Goal: Find specific page/section: Find specific page/section

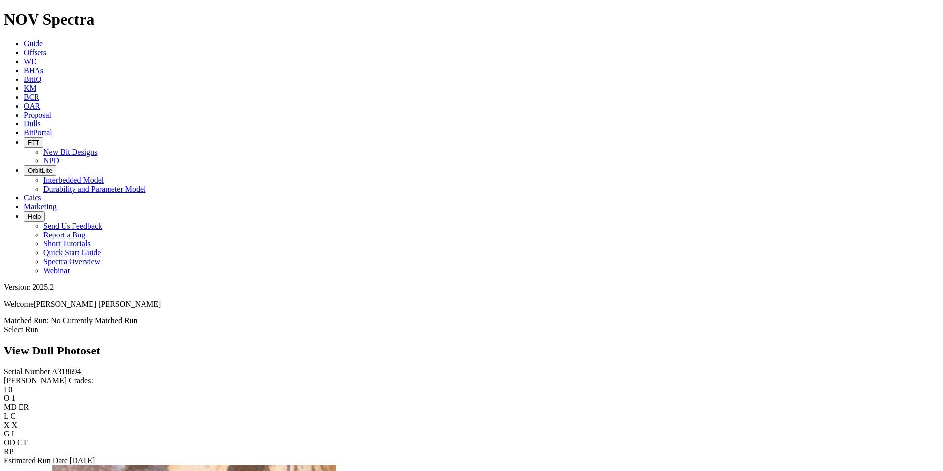
scroll to position [543, 0]
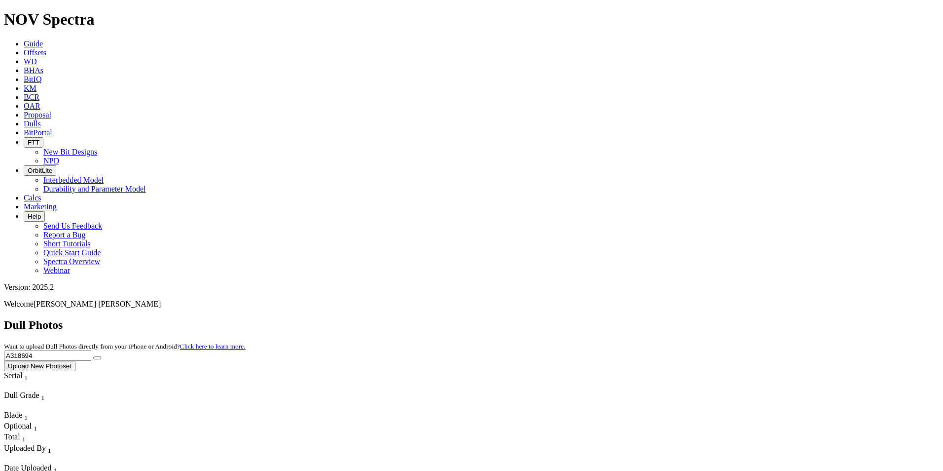
drag, startPoint x: 748, startPoint y: 41, endPoint x: 619, endPoint y: 19, distance: 130.3
paste input "text"
click at [91, 350] on input "text" at bounding box center [47, 355] width 87 height 10
paste input "A"
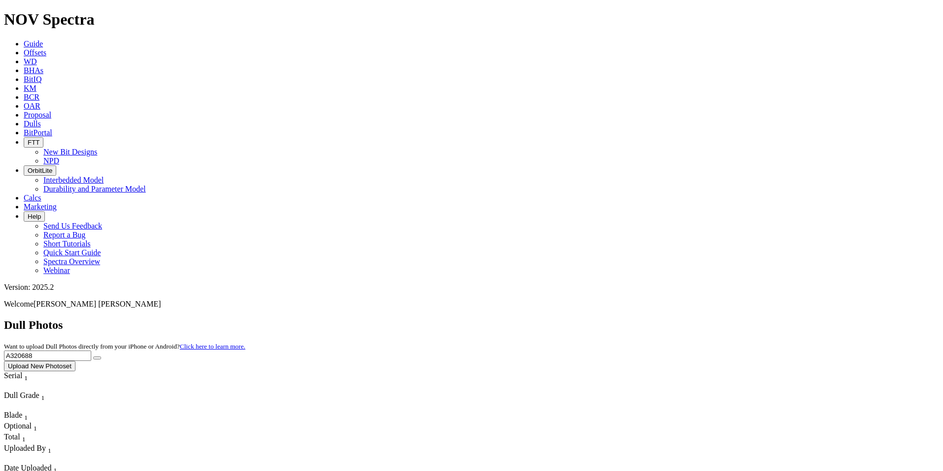
type input "A320688"
click at [97, 358] on icon "submit" at bounding box center [97, 358] width 0 height 0
drag, startPoint x: 759, startPoint y: 43, endPoint x: 607, endPoint y: 32, distance: 151.9
click at [608, 318] on div "Dull Photos Want to upload Dull Photos directly from your iPhone or Android? Cl…" at bounding box center [471, 344] width 935 height 53
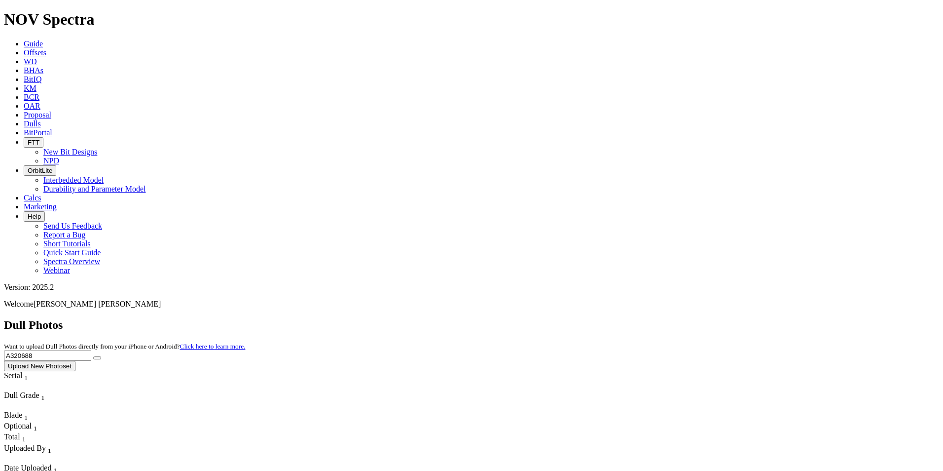
paste input "text"
click at [97, 358] on icon "submit" at bounding box center [97, 358] width 0 height 0
drag, startPoint x: 748, startPoint y: 37, endPoint x: 596, endPoint y: 31, distance: 152.1
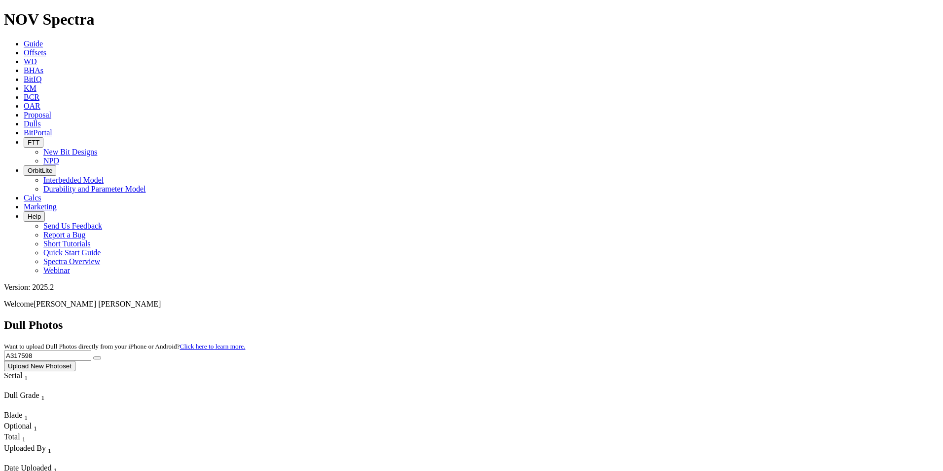
click at [101, 356] on button "submit" at bounding box center [97, 357] width 8 height 3
drag, startPoint x: 754, startPoint y: 46, endPoint x: 646, endPoint y: 33, distance: 108.9
click at [646, 318] on div "Dull Photos Want to upload Dull Photos directly from your iPhone or Android? Cl…" at bounding box center [471, 344] width 935 height 53
click at [101, 356] on button "submit" at bounding box center [97, 357] width 8 height 3
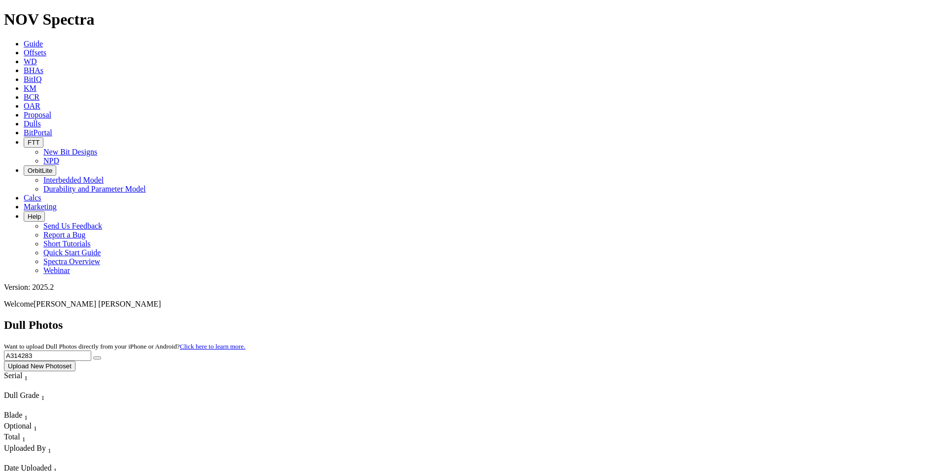
click at [91, 350] on input "A314283" at bounding box center [47, 355] width 87 height 10
drag, startPoint x: 707, startPoint y: 42, endPoint x: 627, endPoint y: 35, distance: 80.8
click at [627, 318] on div "Dull Photos Want to upload Dull Photos directly from your iPhone or Android? Cl…" at bounding box center [471, 344] width 935 height 53
click at [101, 356] on button "submit" at bounding box center [97, 357] width 8 height 3
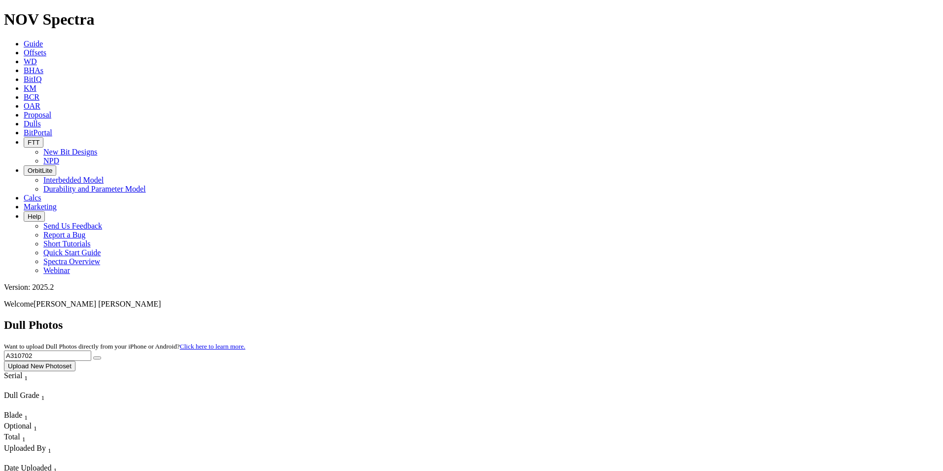
drag, startPoint x: 755, startPoint y: 40, endPoint x: 718, endPoint y: 48, distance: 37.4
click at [91, 350] on input "A310702" at bounding box center [47, 355] width 87 height 10
click at [97, 358] on icon "submit" at bounding box center [97, 358] width 0 height 0
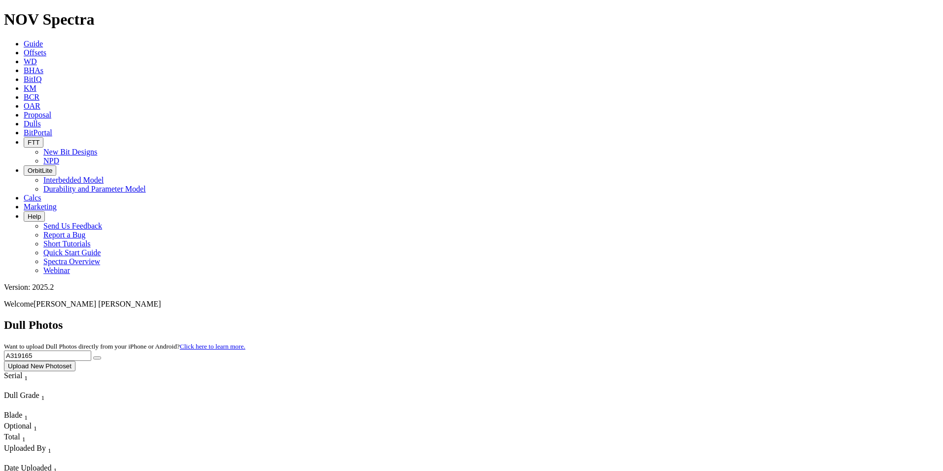
drag, startPoint x: 751, startPoint y: 46, endPoint x: 659, endPoint y: 44, distance: 92.3
click at [659, 318] on div "Dull Photos Want to upload Dull Photos directly from your iPhone or Android? Cl…" at bounding box center [471, 344] width 935 height 53
click at [101, 356] on button "submit" at bounding box center [97, 357] width 8 height 3
drag, startPoint x: 764, startPoint y: 48, endPoint x: 607, endPoint y: 42, distance: 156.5
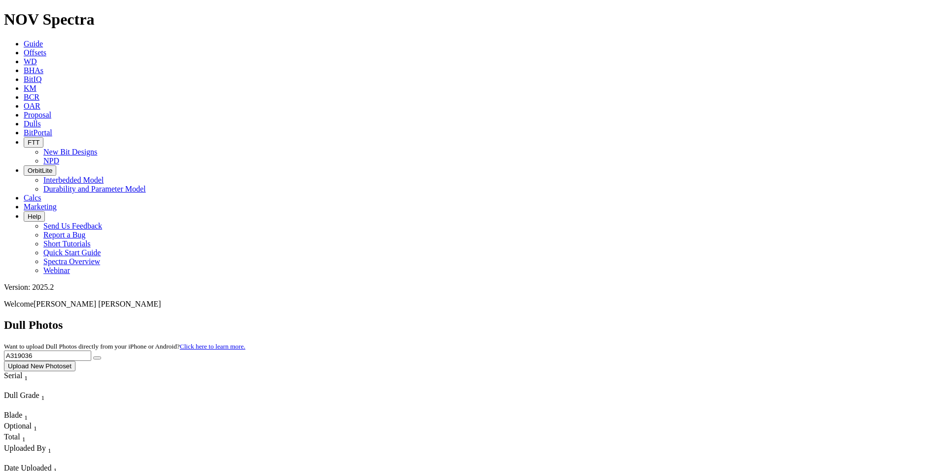
click at [607, 318] on div "Dull Photos Want to upload Dull Photos directly from your iPhone or Android? Cl…" at bounding box center [471, 344] width 935 height 53
click at [97, 358] on icon "submit" at bounding box center [97, 358] width 0 height 0
drag, startPoint x: 747, startPoint y: 45, endPoint x: 625, endPoint y: 40, distance: 122.0
click at [625, 318] on div "Dull Photos Want to upload Dull Photos directly from your iPhone or Android? Cl…" at bounding box center [471, 344] width 935 height 53
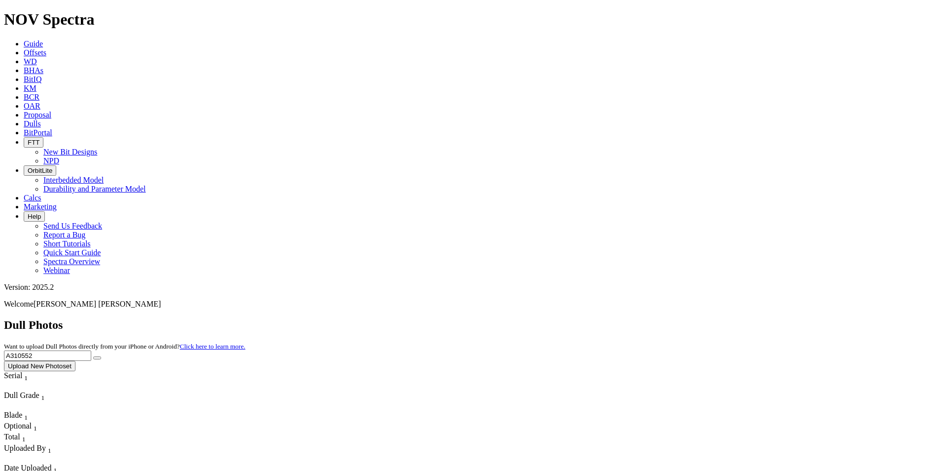
click at [97, 358] on icon "submit" at bounding box center [97, 358] width 0 height 0
drag, startPoint x: 733, startPoint y: 44, endPoint x: 740, endPoint y: 44, distance: 6.4
click at [91, 350] on input "A310552" at bounding box center [47, 355] width 87 height 10
click at [761, 318] on div "Dull Photos Want to upload Dull Photos directly from your iPhone or Android? Cl…" at bounding box center [471, 344] width 935 height 53
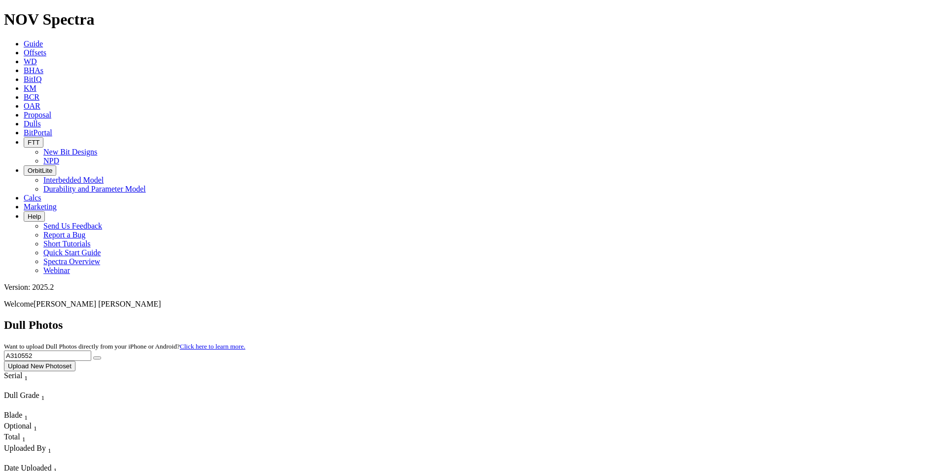
click at [91, 350] on input "A310552" at bounding box center [47, 355] width 87 height 10
drag, startPoint x: 749, startPoint y: 43, endPoint x: 660, endPoint y: 38, distance: 89.0
click at [660, 318] on div "Dull Photos Want to upload Dull Photos directly from your iPhone or Android? Cl…" at bounding box center [471, 344] width 935 height 53
click at [101, 356] on button "submit" at bounding box center [97, 357] width 8 height 3
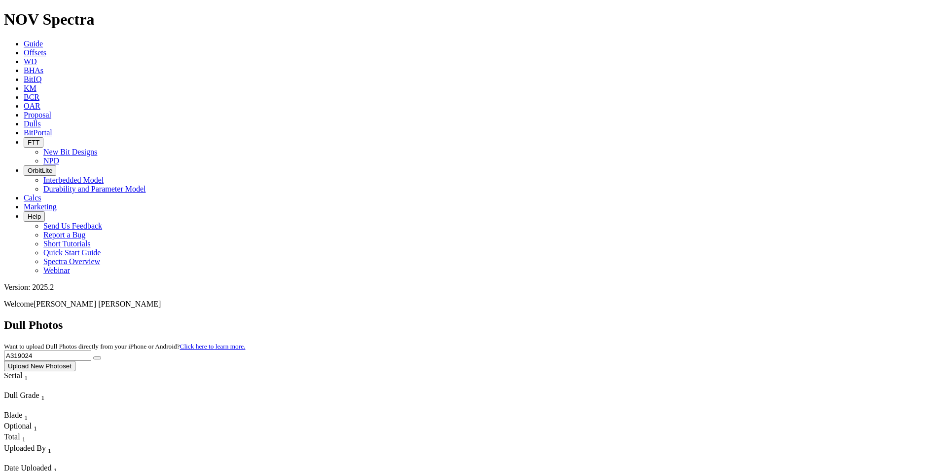
drag, startPoint x: 758, startPoint y: 41, endPoint x: 646, endPoint y: 40, distance: 111.5
click at [651, 318] on div "Dull Photos Want to upload Dull Photos directly from your iPhone or Android? Cl…" at bounding box center [471, 344] width 935 height 53
click at [93, 356] on button "submit" at bounding box center [97, 357] width 8 height 3
drag, startPoint x: 755, startPoint y: 46, endPoint x: 595, endPoint y: 51, distance: 160.9
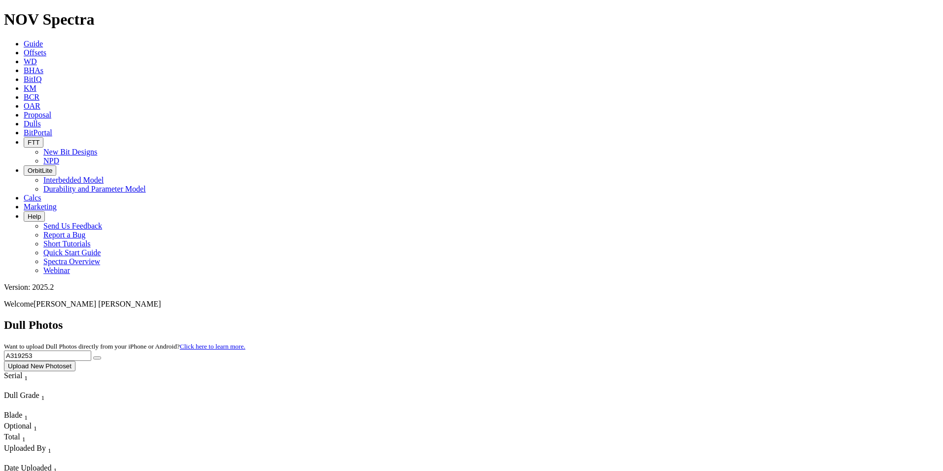
click at [597, 318] on div "Dull Photos Want to upload Dull Photos directly from your iPhone or Android? Cl…" at bounding box center [471, 344] width 935 height 53
click at [97, 358] on icon "submit" at bounding box center [97, 358] width 0 height 0
click at [91, 350] on input "A321221" at bounding box center [47, 355] width 87 height 10
click at [97, 358] on icon "submit" at bounding box center [97, 358] width 0 height 0
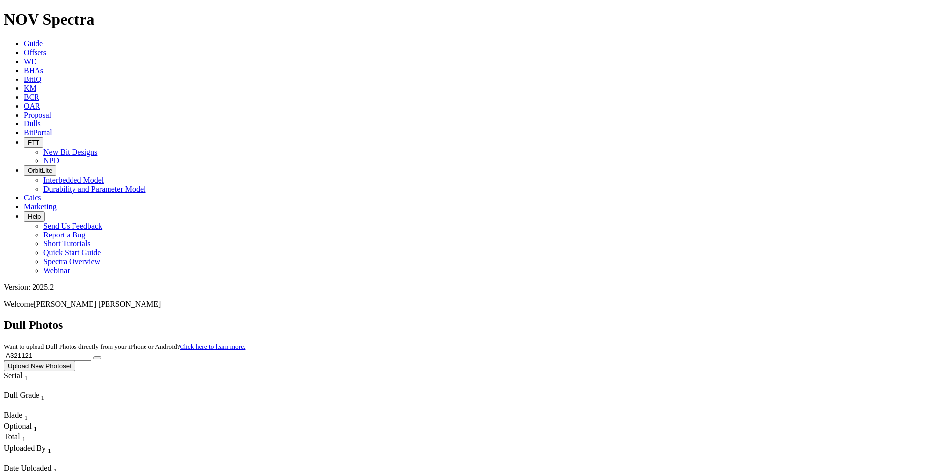
drag, startPoint x: 757, startPoint y: 46, endPoint x: 656, endPoint y: 42, distance: 101.2
click at [656, 318] on div "Dull Photos Want to upload Dull Photos directly from your iPhone or Android? Cl…" at bounding box center [471, 344] width 935 height 53
click at [97, 358] on icon "submit" at bounding box center [97, 358] width 0 height 0
drag, startPoint x: 748, startPoint y: 46, endPoint x: 648, endPoint y: 34, distance: 101.0
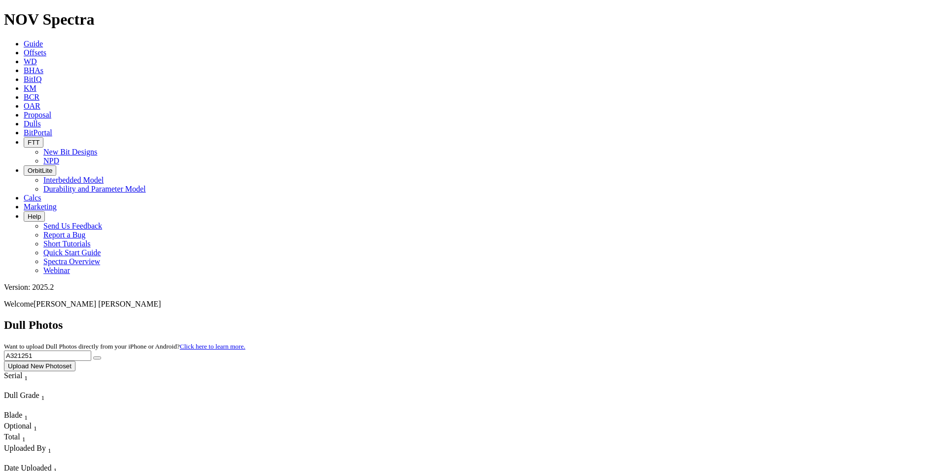
click at [658, 318] on div "Dull Photos Want to upload Dull Photos directly from your iPhone or Android? Cl…" at bounding box center [471, 344] width 935 height 53
click at [101, 356] on button "submit" at bounding box center [97, 357] width 8 height 3
drag, startPoint x: 745, startPoint y: 42, endPoint x: 570, endPoint y: 51, distance: 174.4
click at [570, 318] on div "Dull Photos Want to upload Dull Photos directly from your iPhone or Android? Cl…" at bounding box center [471, 344] width 935 height 53
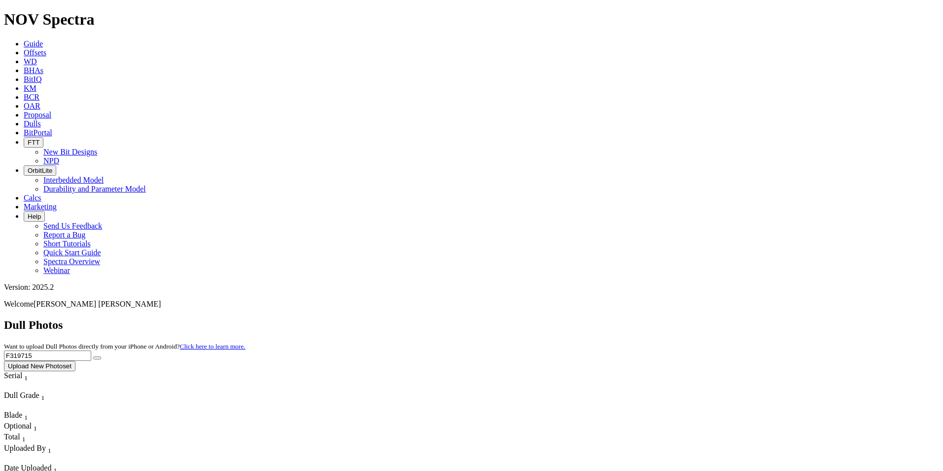
click at [101, 356] on button "submit" at bounding box center [97, 357] width 8 height 3
drag, startPoint x: 750, startPoint y: 43, endPoint x: 620, endPoint y: 40, distance: 130.8
click at [620, 318] on div "Dull Photos Want to upload Dull Photos directly from your iPhone or Android? Cl…" at bounding box center [471, 344] width 935 height 53
click at [841, 350] on span "A321144 Upload New Photoset" at bounding box center [471, 359] width 935 height 19
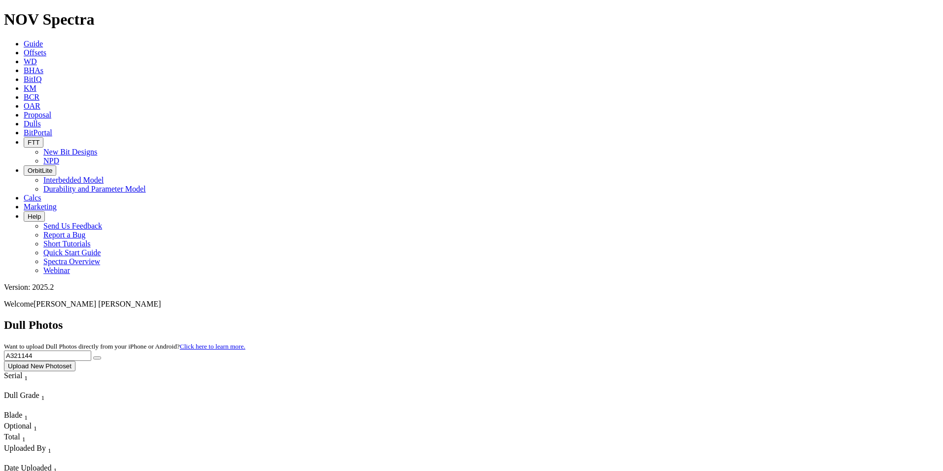
click at [101, 356] on button "submit" at bounding box center [97, 357] width 8 height 3
drag, startPoint x: 762, startPoint y: 39, endPoint x: 631, endPoint y: 29, distance: 131.1
click at [631, 318] on div "Dull Photos Want to upload Dull Photos directly from your iPhone or Android? Cl…" at bounding box center [471, 344] width 935 height 53
click at [101, 356] on button "submit" at bounding box center [97, 357] width 8 height 3
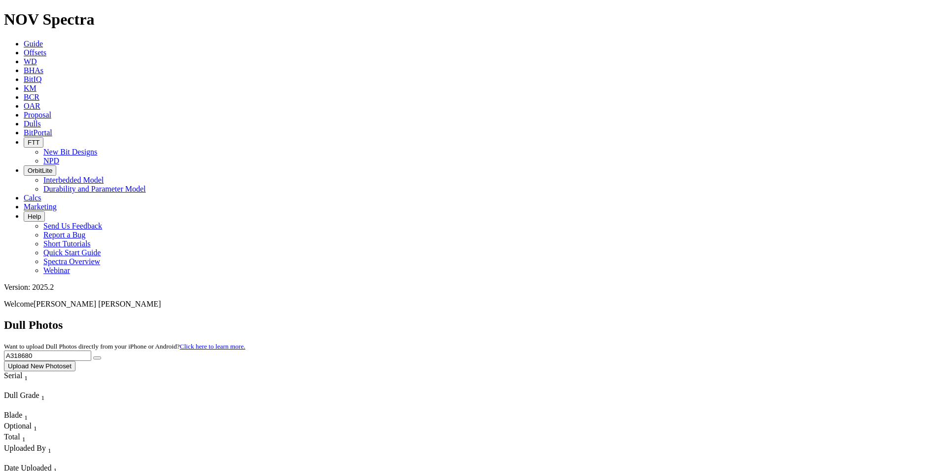
drag, startPoint x: 761, startPoint y: 45, endPoint x: 633, endPoint y: 37, distance: 128.5
click at [633, 318] on div "Dull Photos Want to upload Dull Photos directly from your iPhone or Android? Cl…" at bounding box center [471, 344] width 935 height 53
click at [101, 356] on button "submit" at bounding box center [97, 357] width 8 height 3
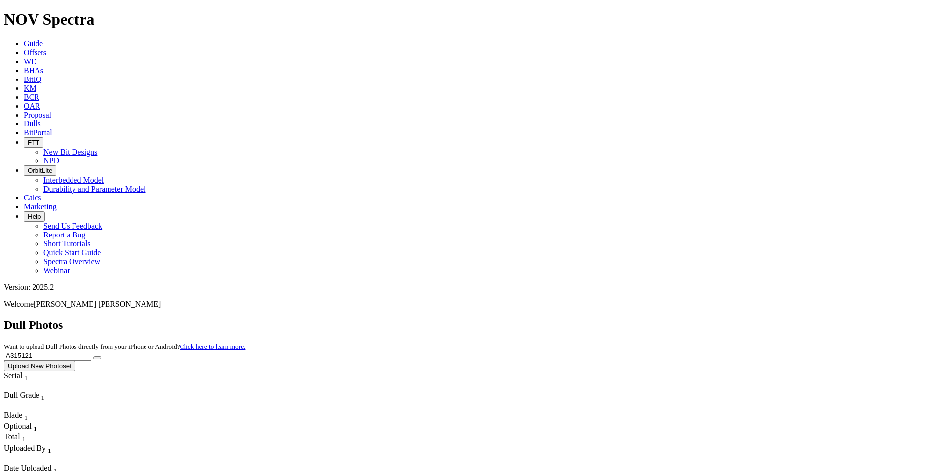
drag, startPoint x: 773, startPoint y: 46, endPoint x: 596, endPoint y: 36, distance: 177.9
click at [596, 318] on div "Dull Photos Want to upload Dull Photos directly from your iPhone or Android? Cl…" at bounding box center [471, 344] width 935 height 53
paste input "4283"
type input "A314283"
click at [97, 358] on icon "submit" at bounding box center [97, 358] width 0 height 0
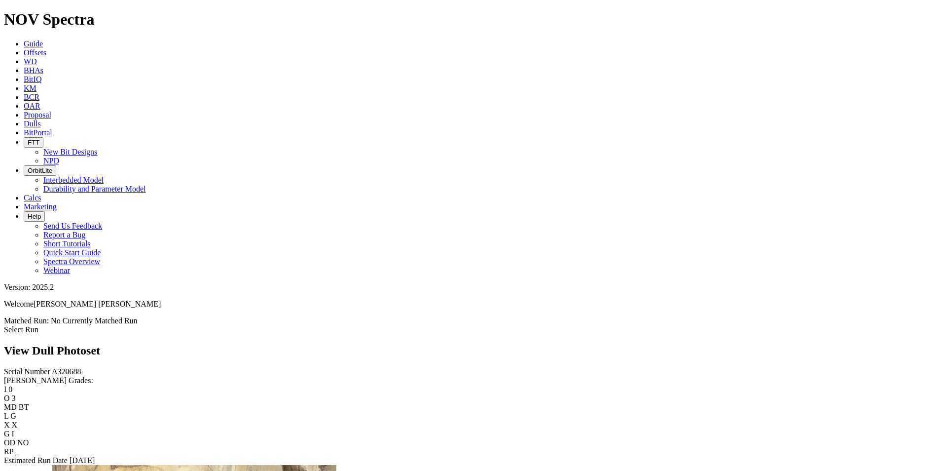
scroll to position [691, 0]
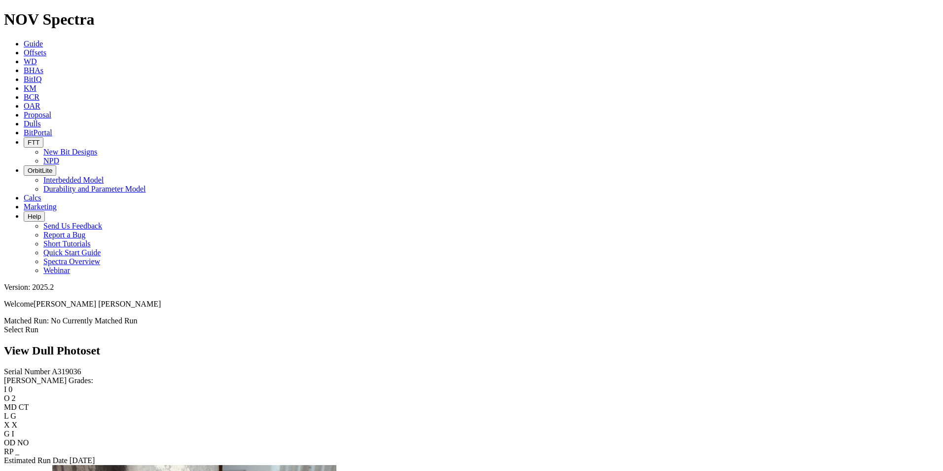
scroll to position [1135, 0]
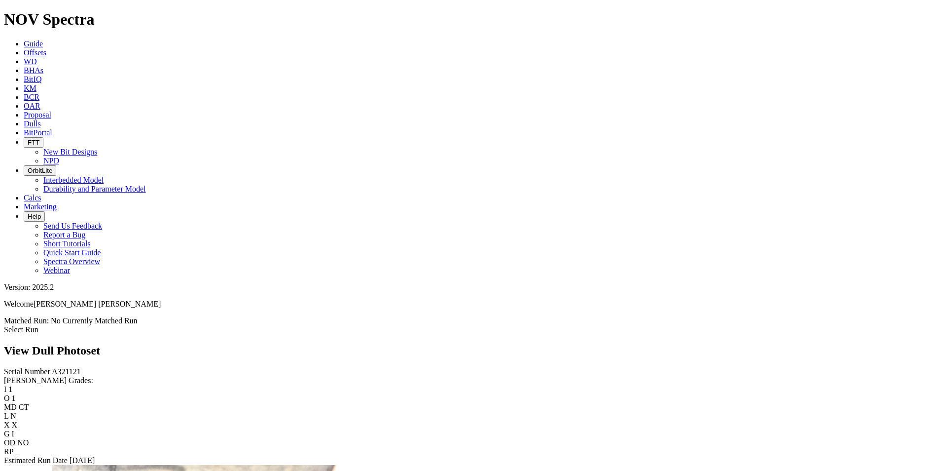
scroll to position [789, 0]
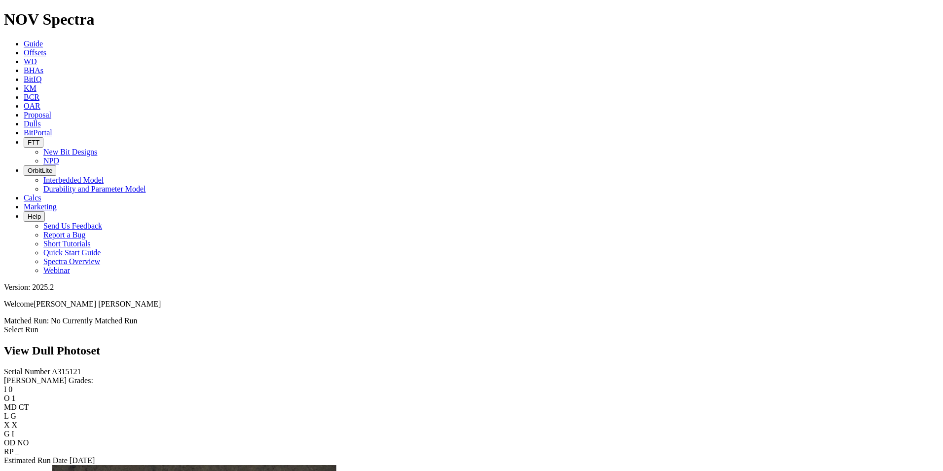
scroll to position [740, 0]
